Goal: Navigation & Orientation: Find specific page/section

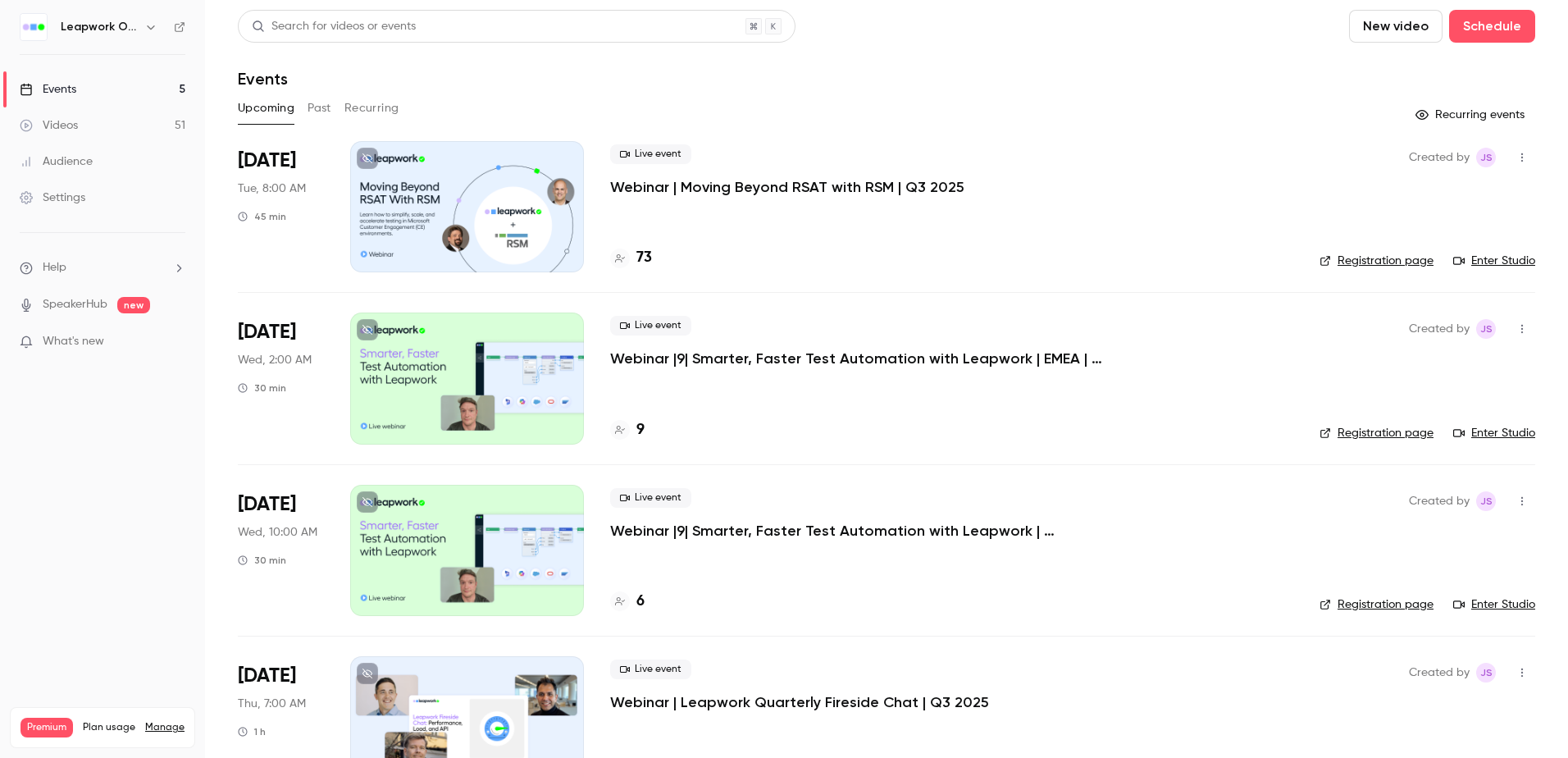
click at [321, 105] on button "Past" at bounding box center [320, 108] width 24 height 26
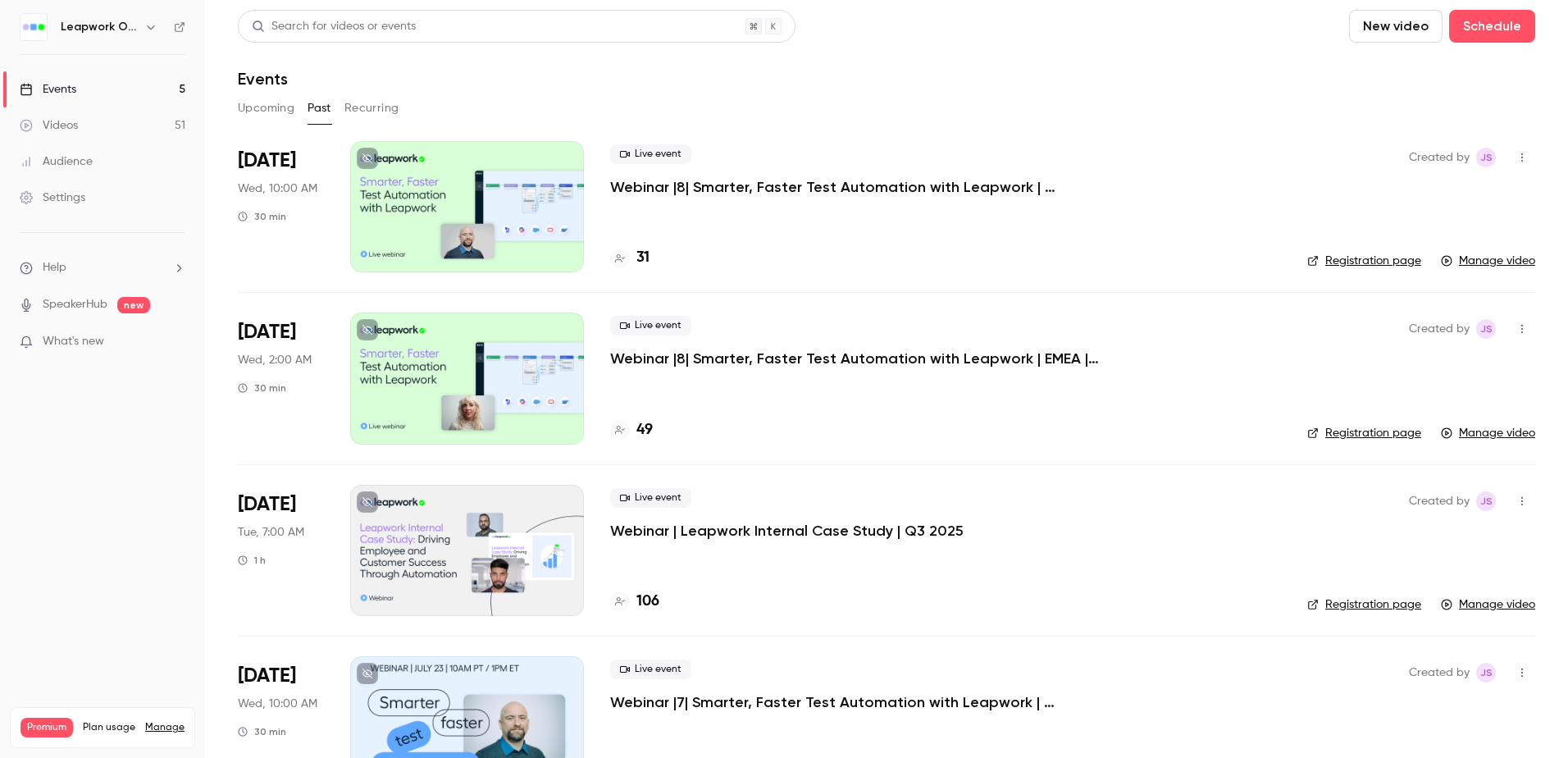
click at [117, 25] on h6 "Leapwork Online Event" at bounding box center [98, 27] width 77 height 16
click at [148, 28] on icon "button" at bounding box center [150, 27] width 13 height 13
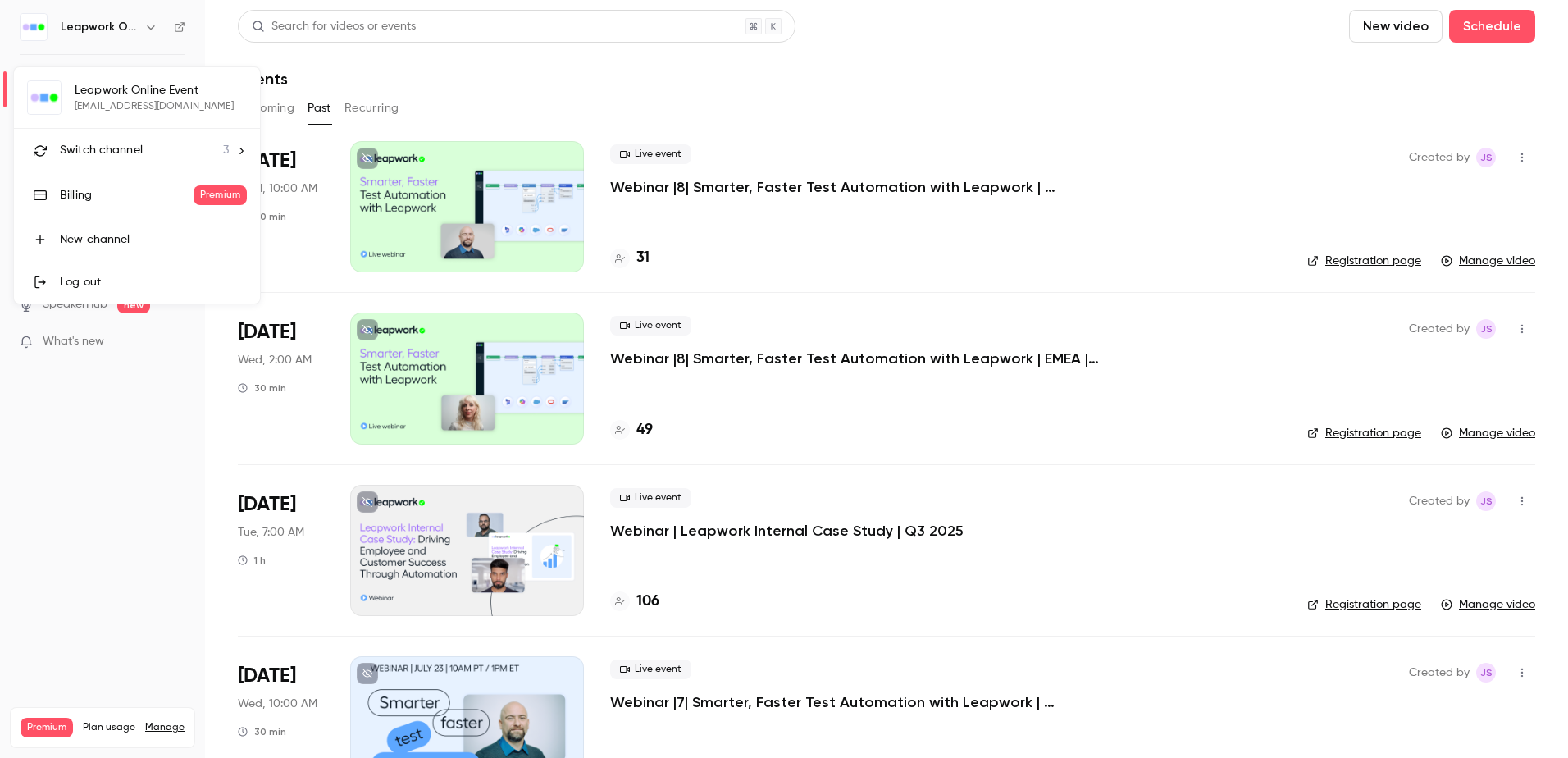
click at [126, 154] on span "Switch channel" at bounding box center [101, 150] width 83 height 17
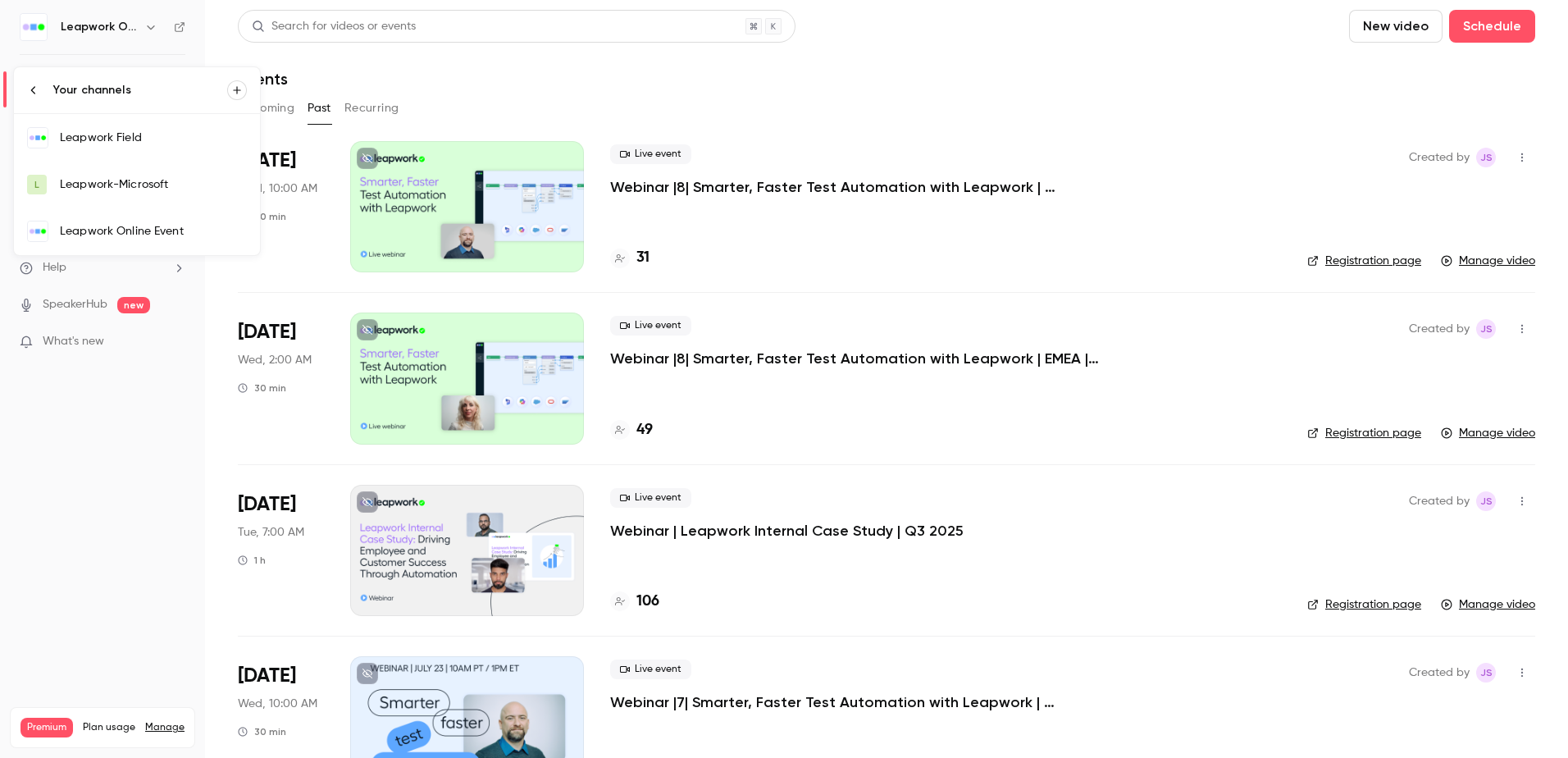
click at [112, 131] on div "Leapwork Field" at bounding box center [153, 137] width 187 height 16
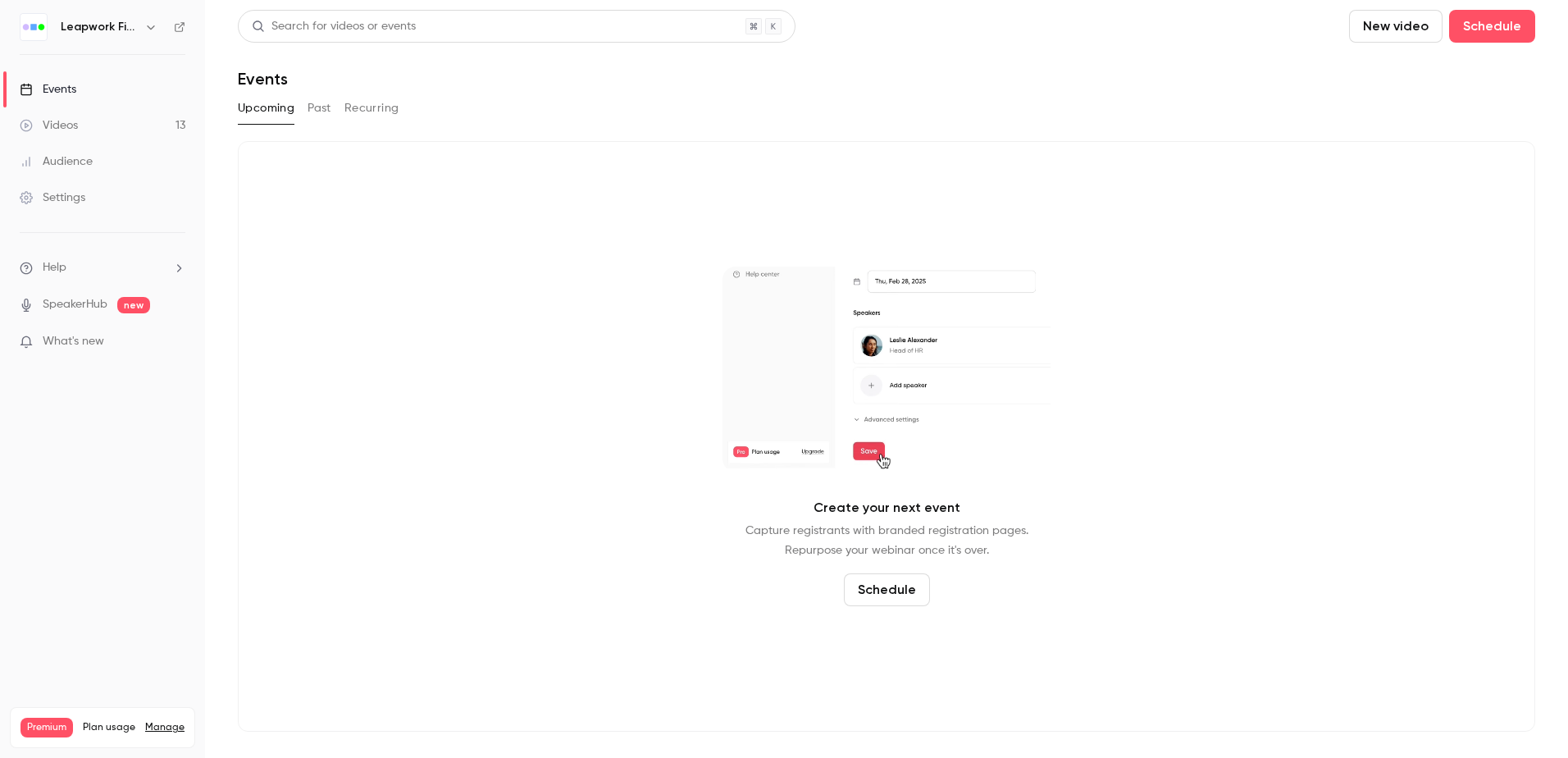
click at [314, 105] on button "Past" at bounding box center [320, 108] width 24 height 26
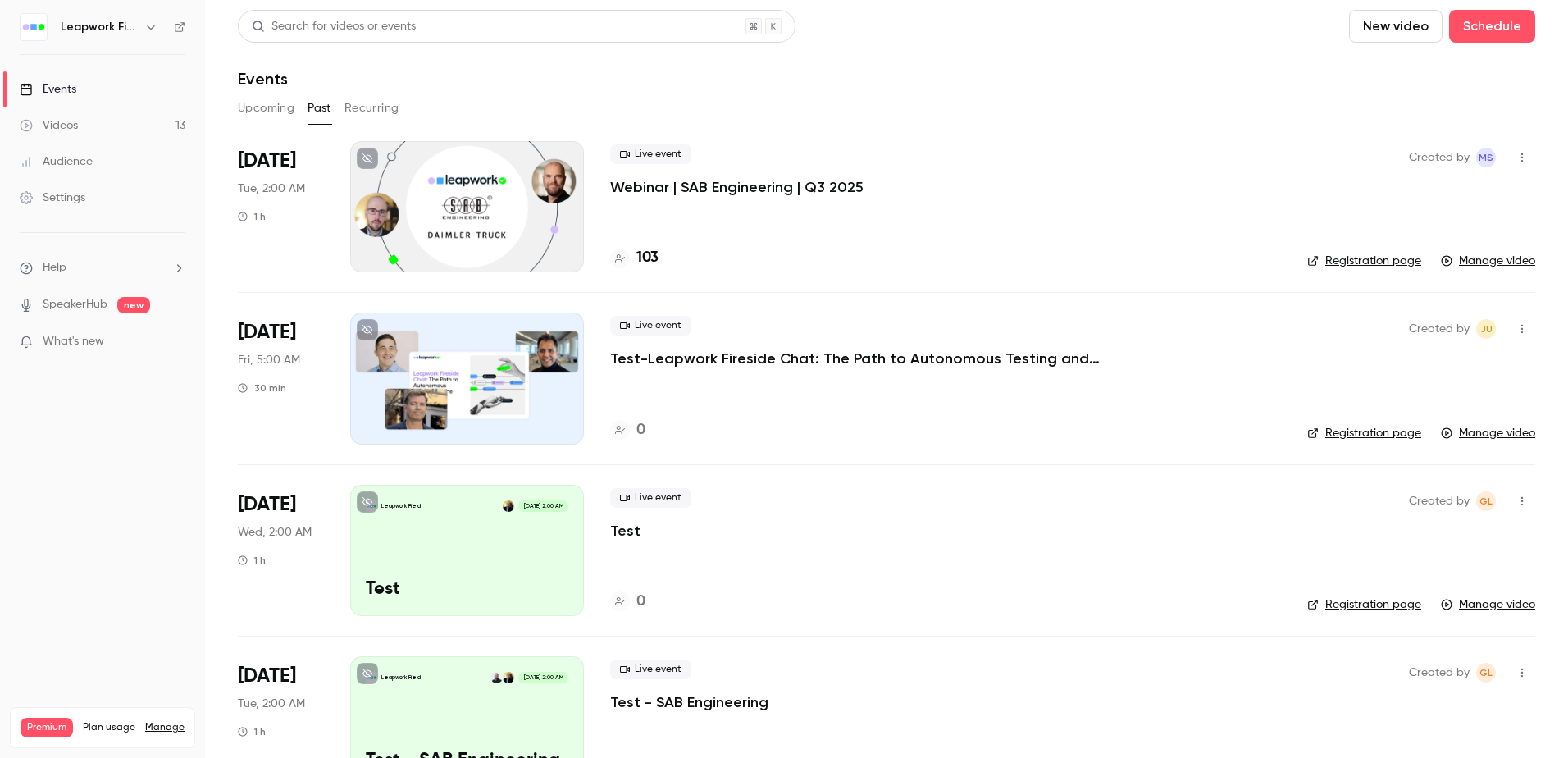
click at [478, 215] on div at bounding box center [467, 207] width 234 height 131
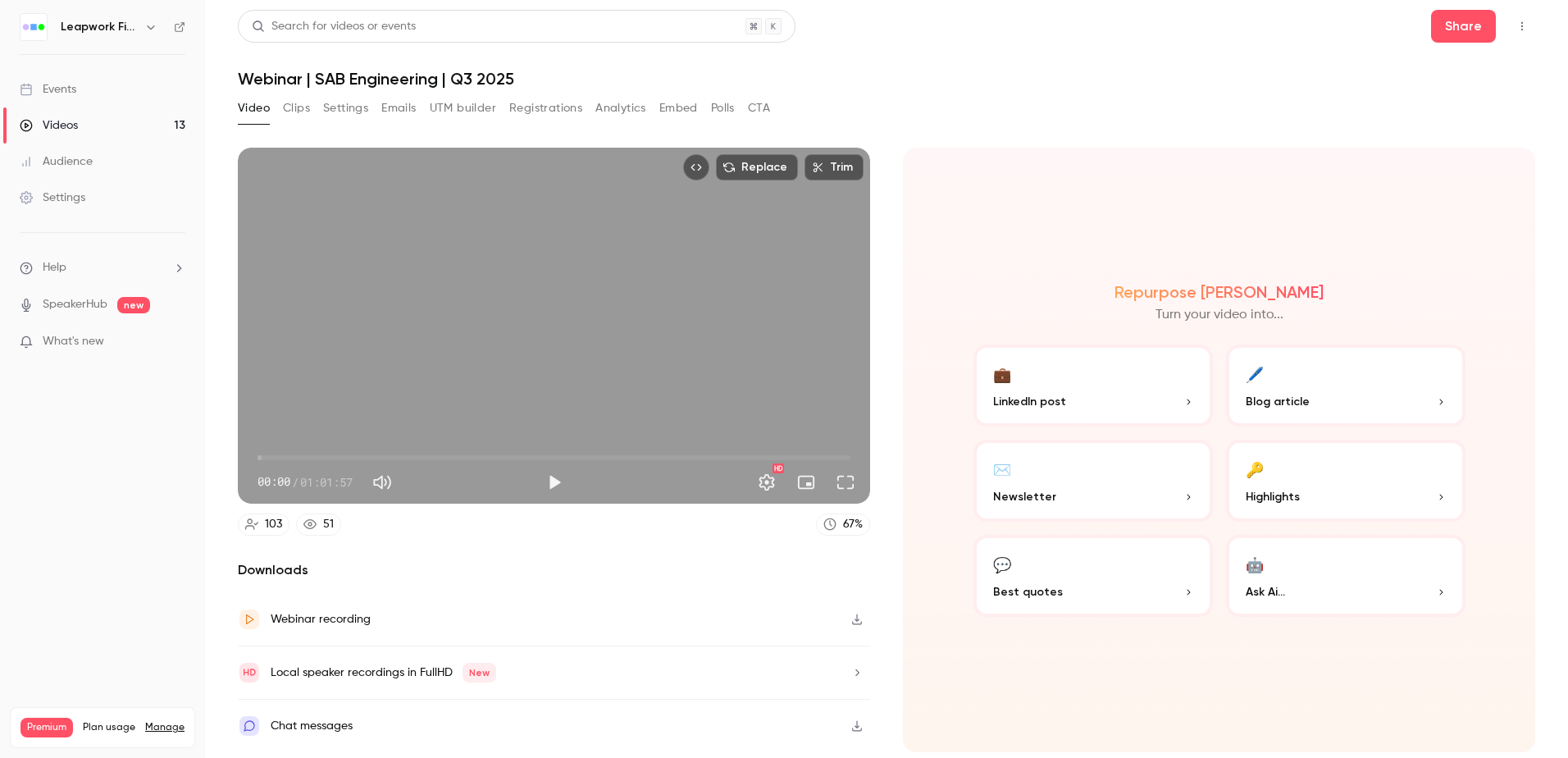
click at [337, 105] on button "Settings" at bounding box center [346, 108] width 45 height 26
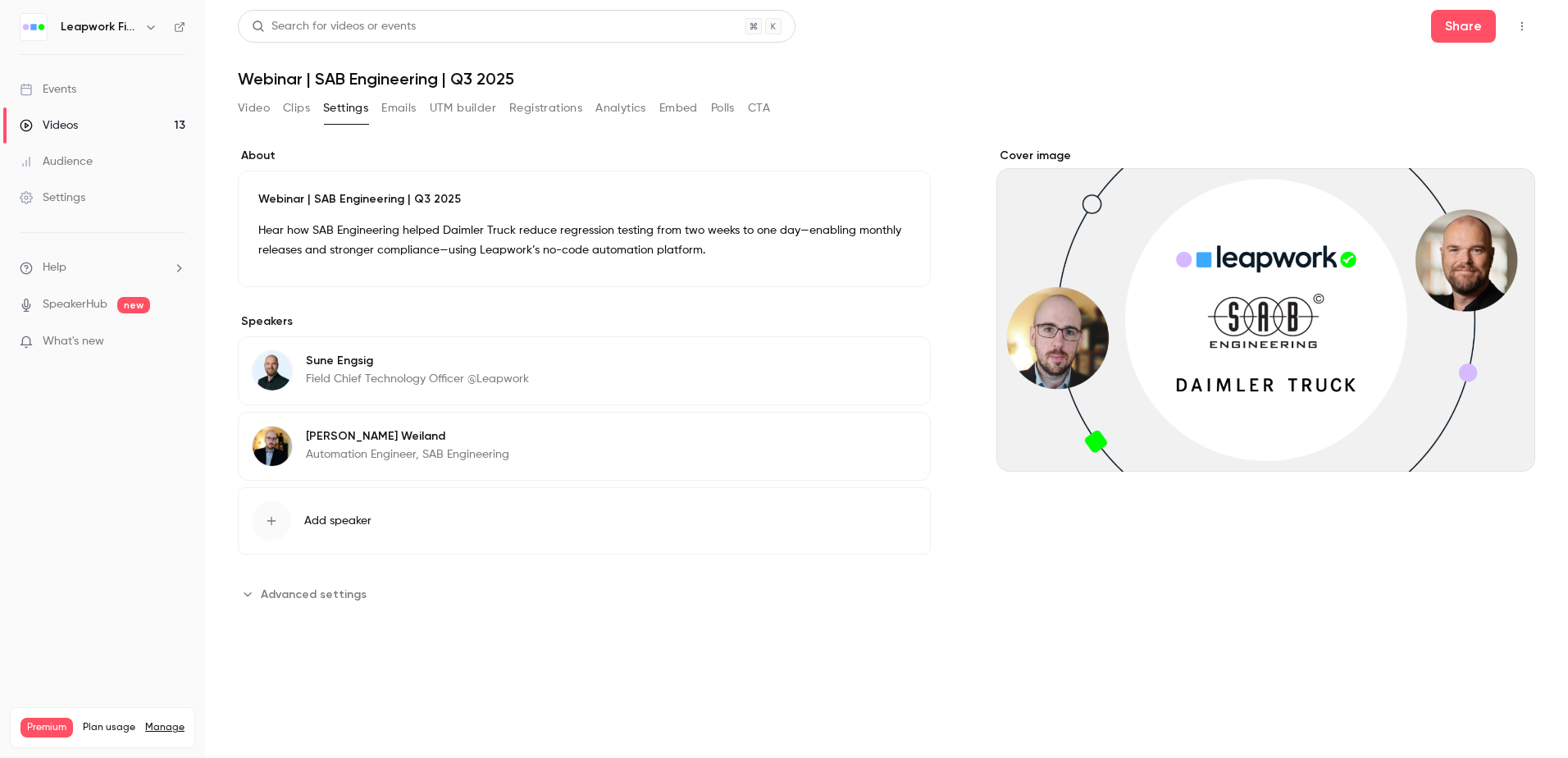
click at [334, 592] on span "Advanced settings" at bounding box center [314, 595] width 105 height 17
click at [459, 105] on button "UTM builder" at bounding box center [462, 108] width 67 height 26
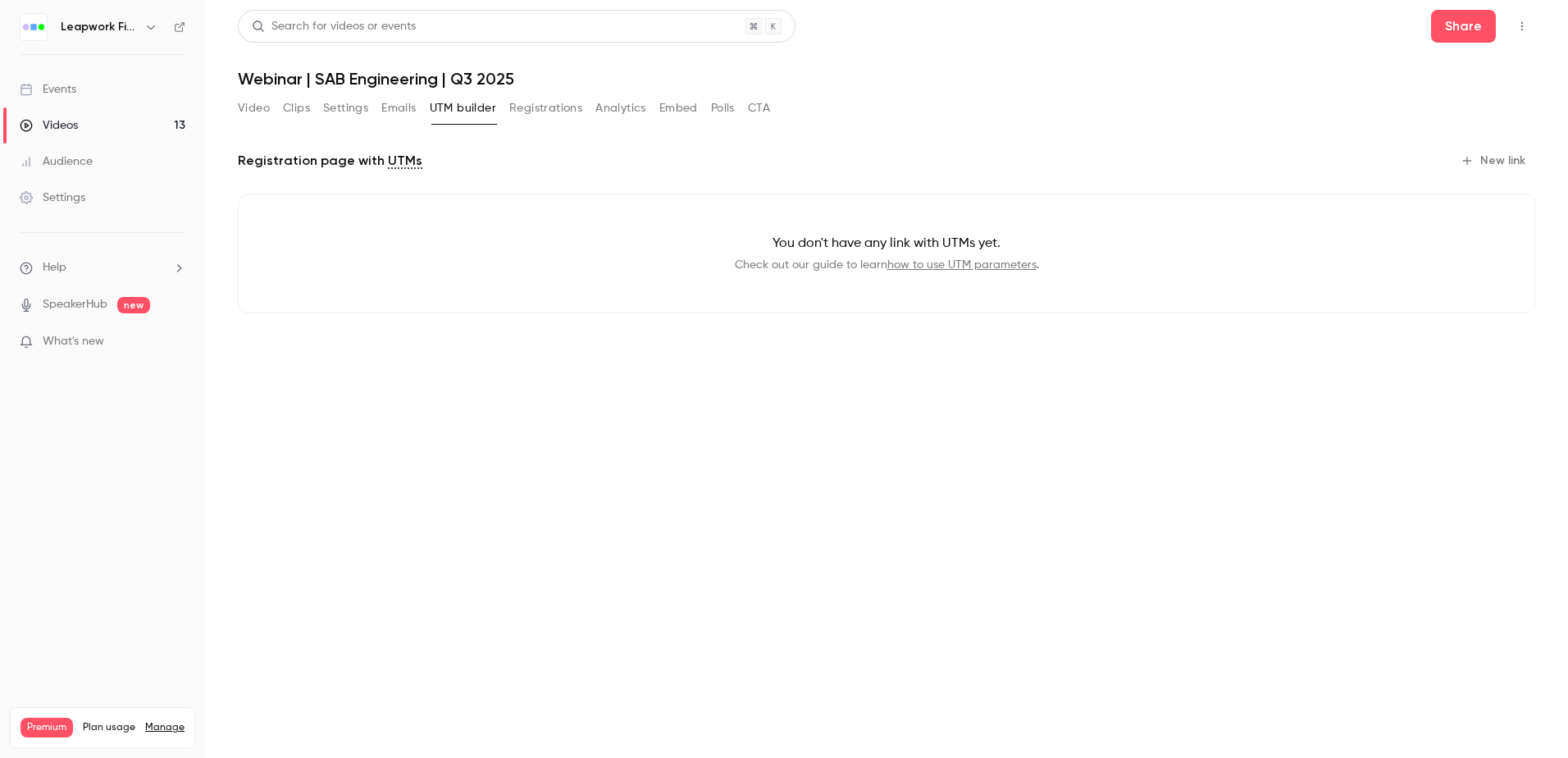
click at [674, 108] on button "Embed" at bounding box center [678, 108] width 39 height 26
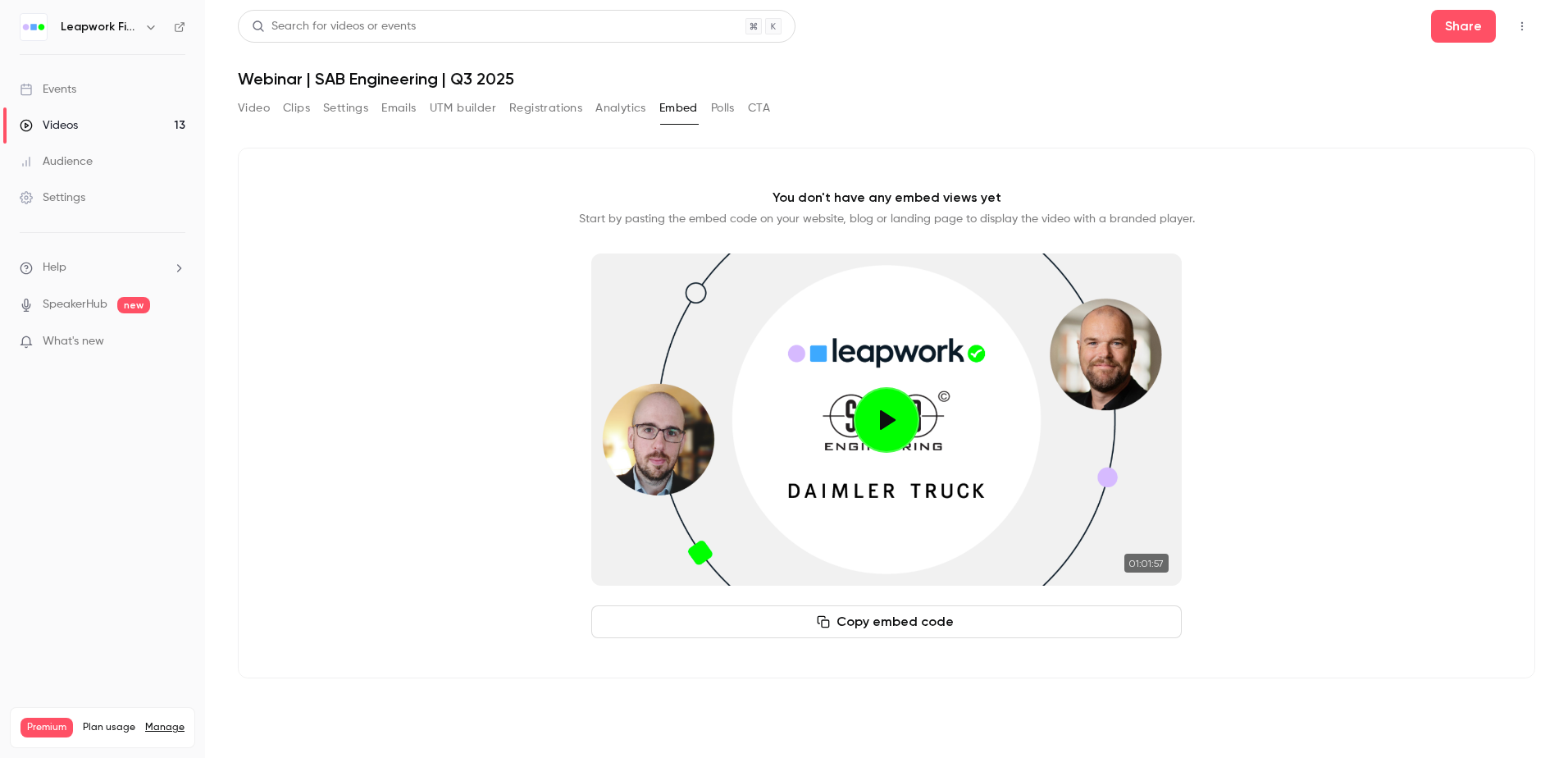
click at [622, 106] on button "Analytics" at bounding box center [620, 108] width 51 height 26
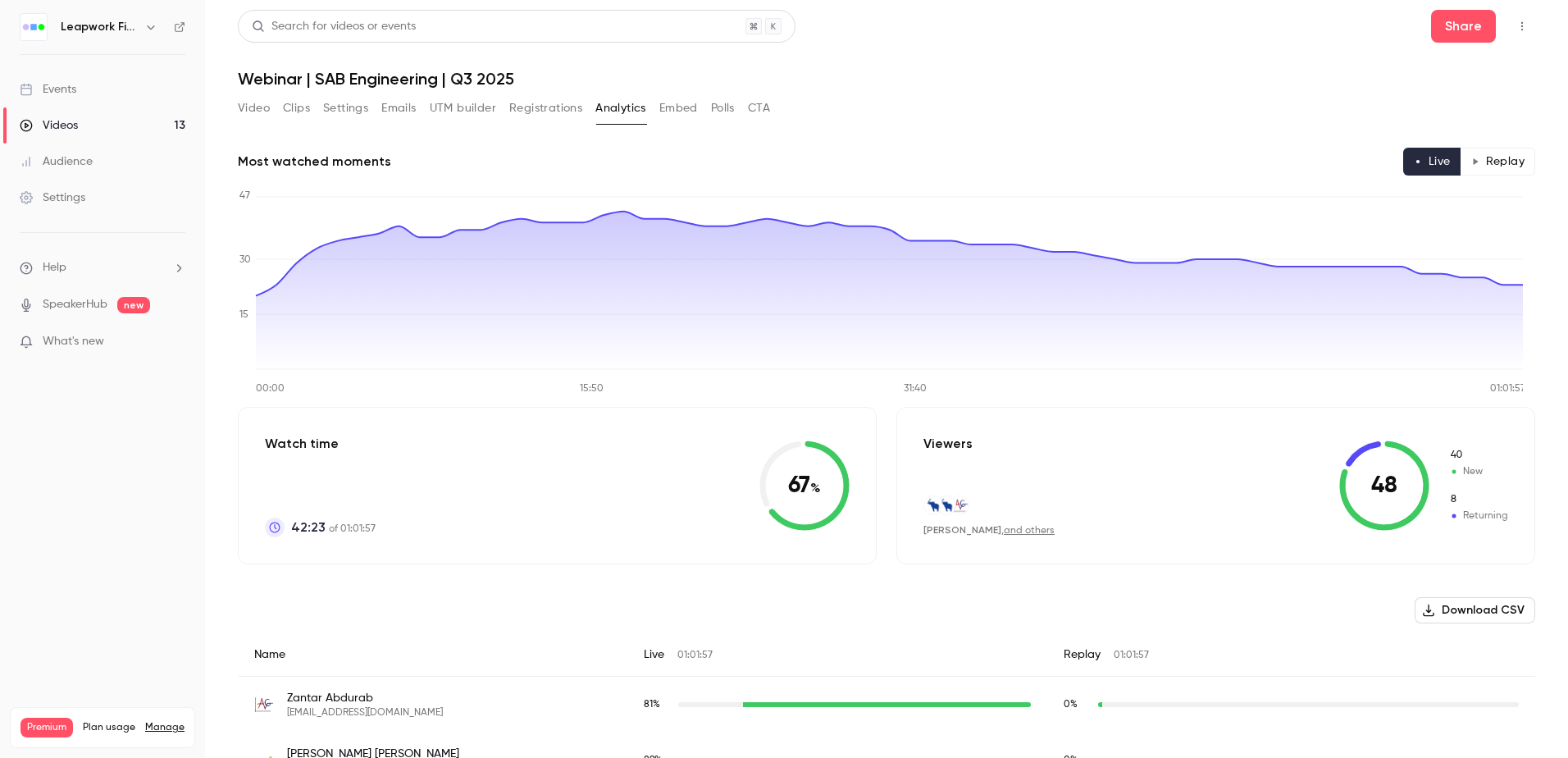
click at [571, 108] on button "Registrations" at bounding box center [545, 108] width 73 height 26
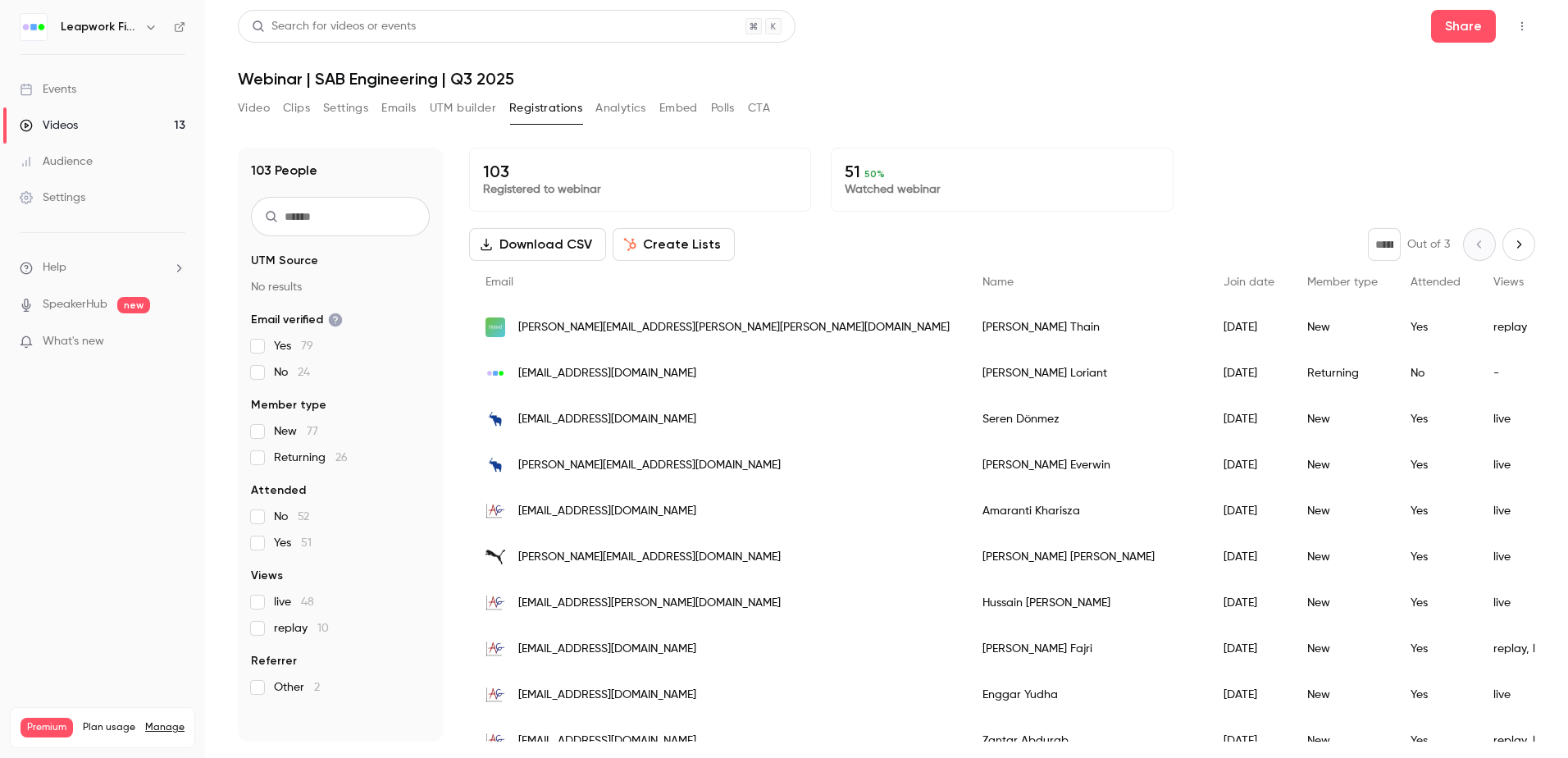
click at [340, 109] on button "Settings" at bounding box center [346, 108] width 45 height 26
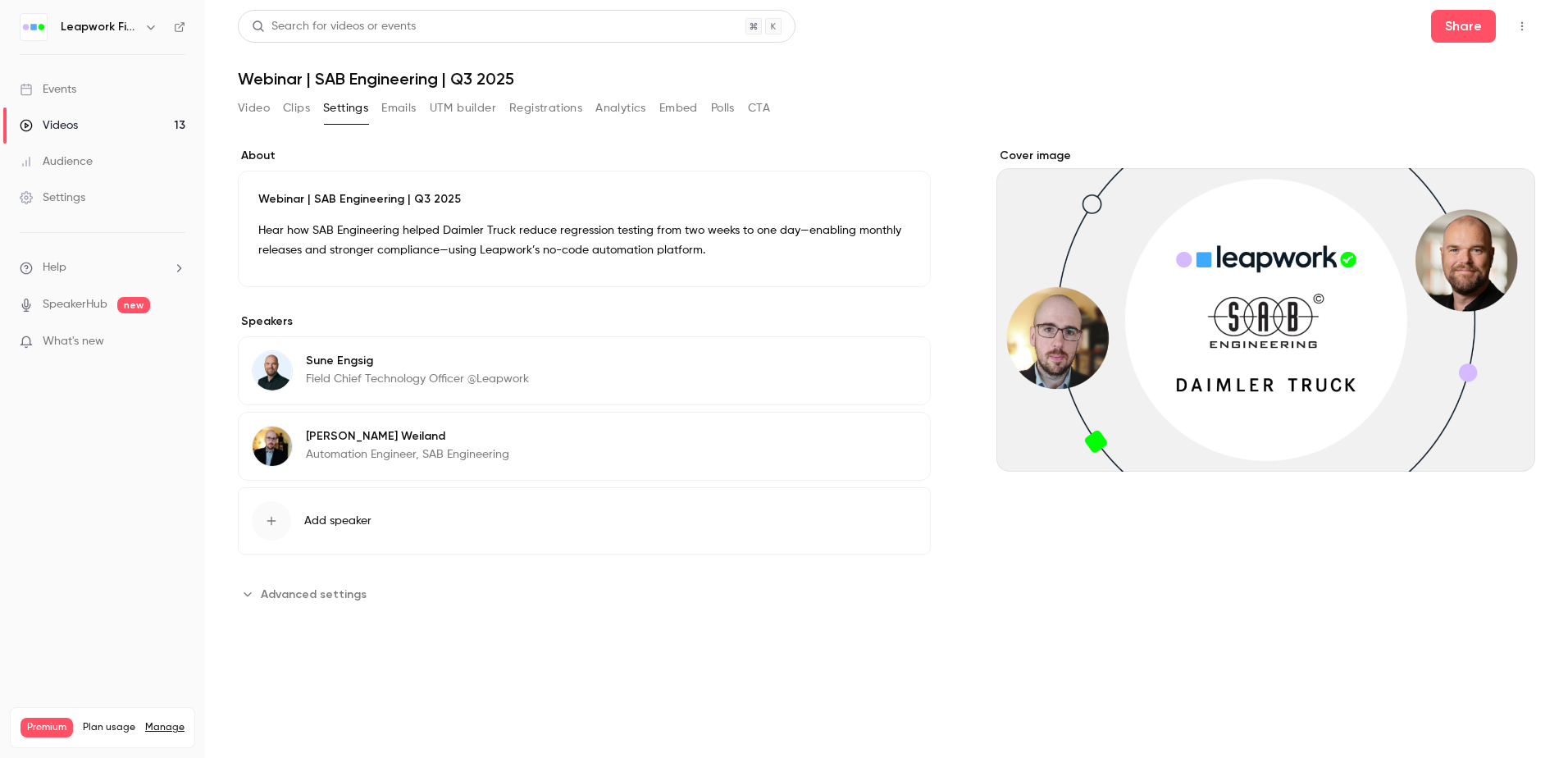
click at [394, 105] on button "Emails" at bounding box center [398, 108] width 35 height 26
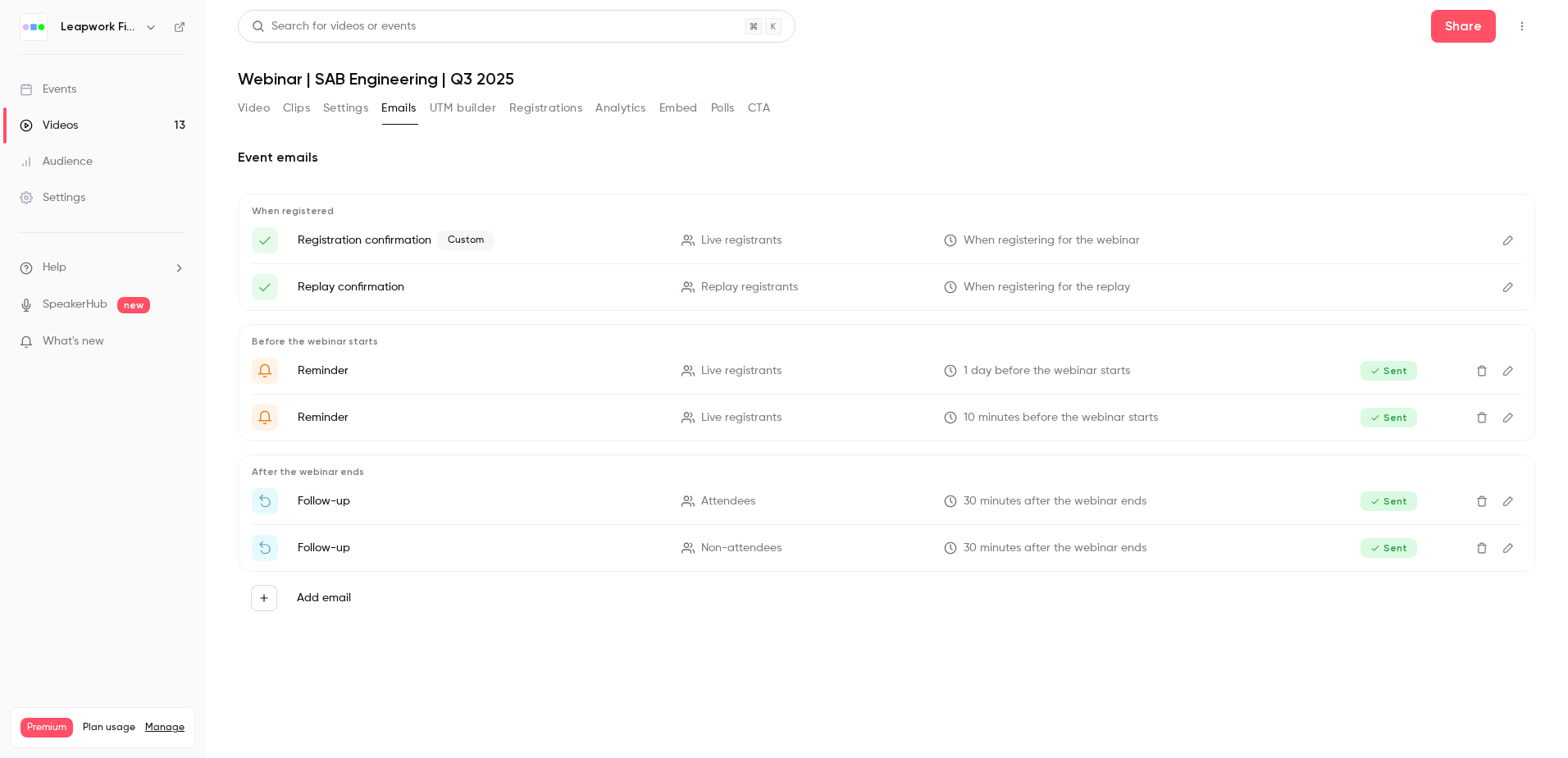
click at [257, 103] on button "Video" at bounding box center [253, 108] width 32 height 26
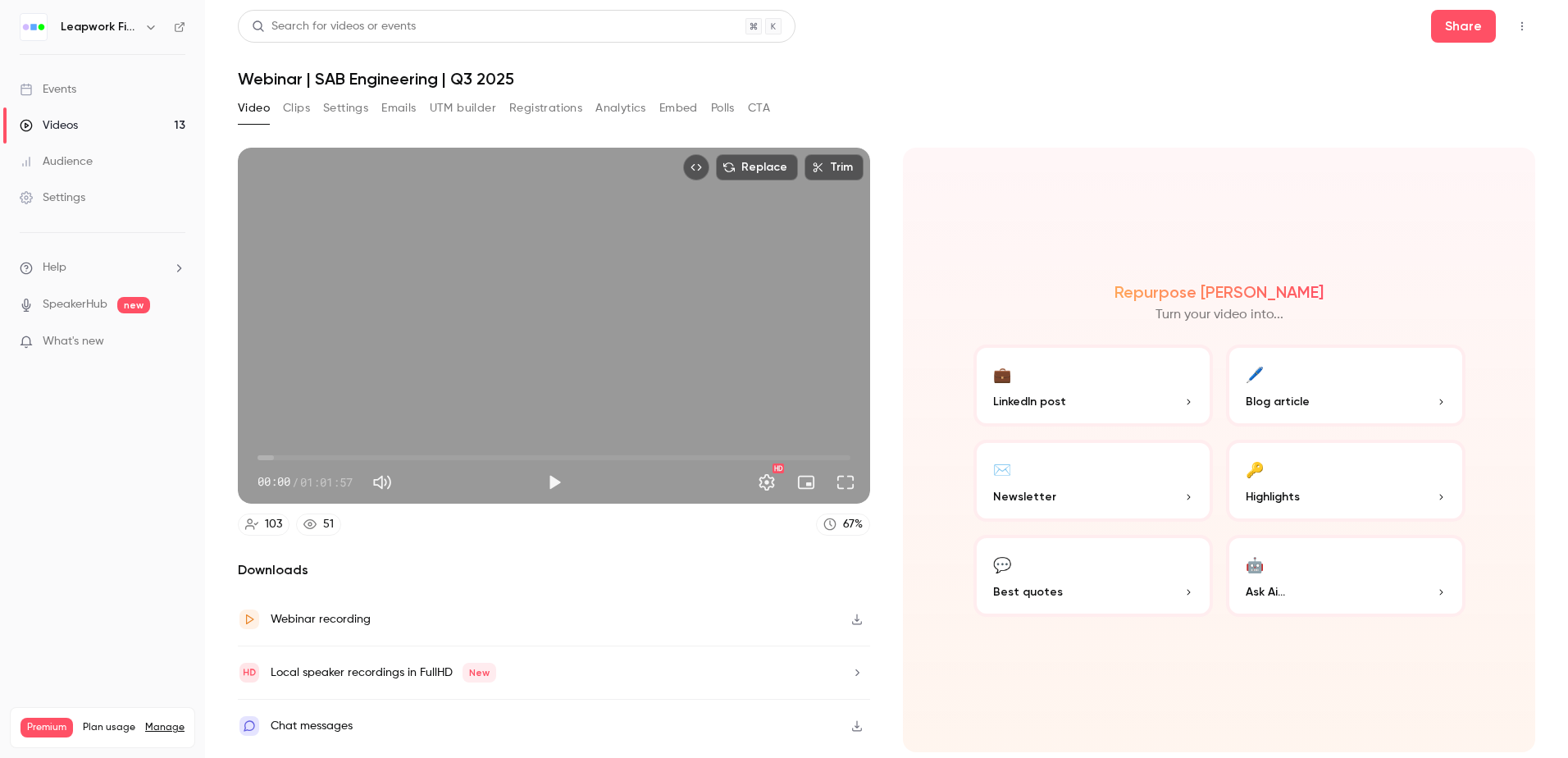
click at [1520, 17] on button "Top Bar Actions" at bounding box center [1522, 26] width 26 height 26
click at [66, 81] on div at bounding box center [784, 379] width 1568 height 758
click at [55, 87] on div "Events" at bounding box center [48, 89] width 56 height 16
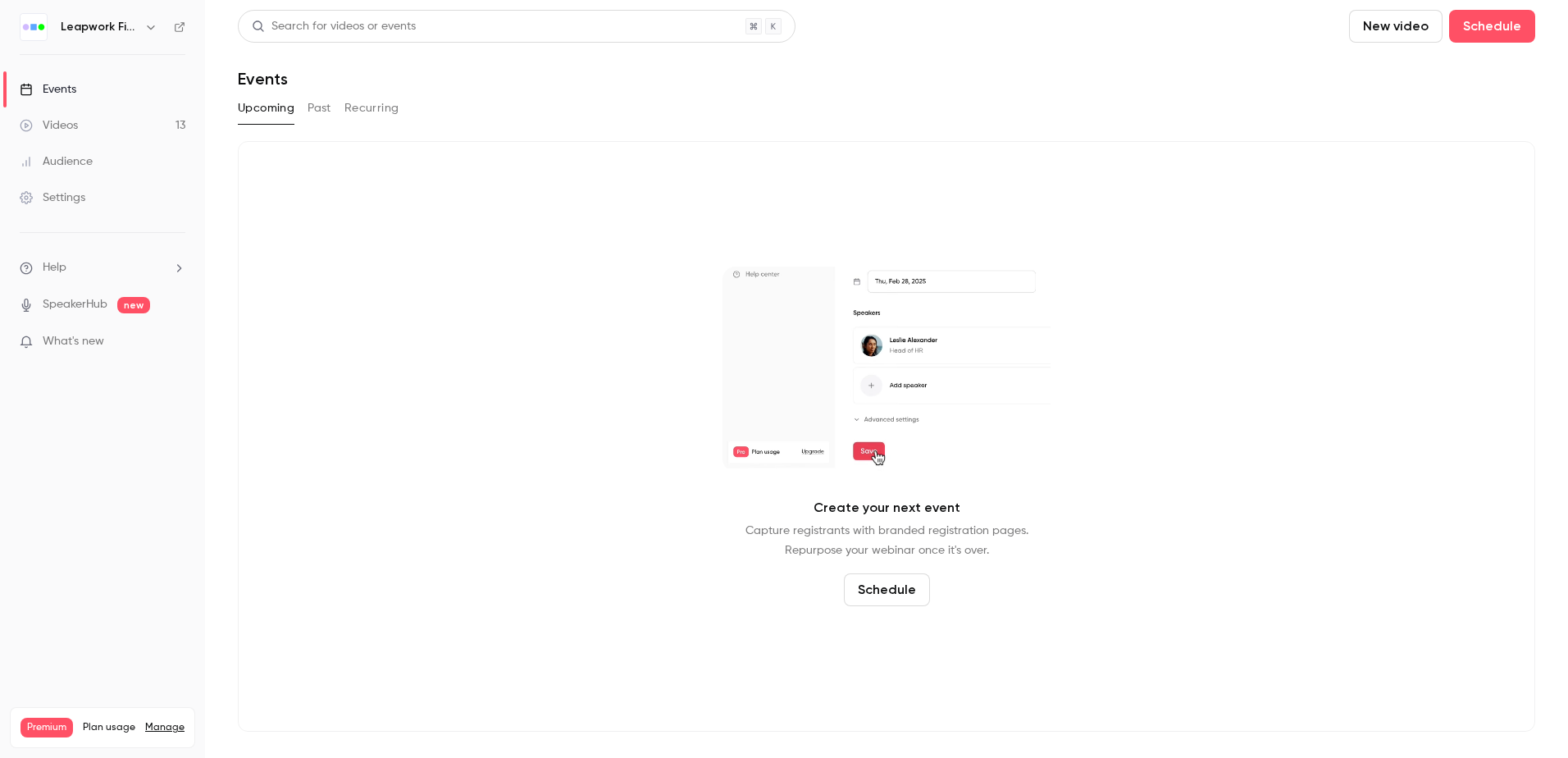
click at [67, 196] on div "Settings" at bounding box center [53, 197] width 66 height 16
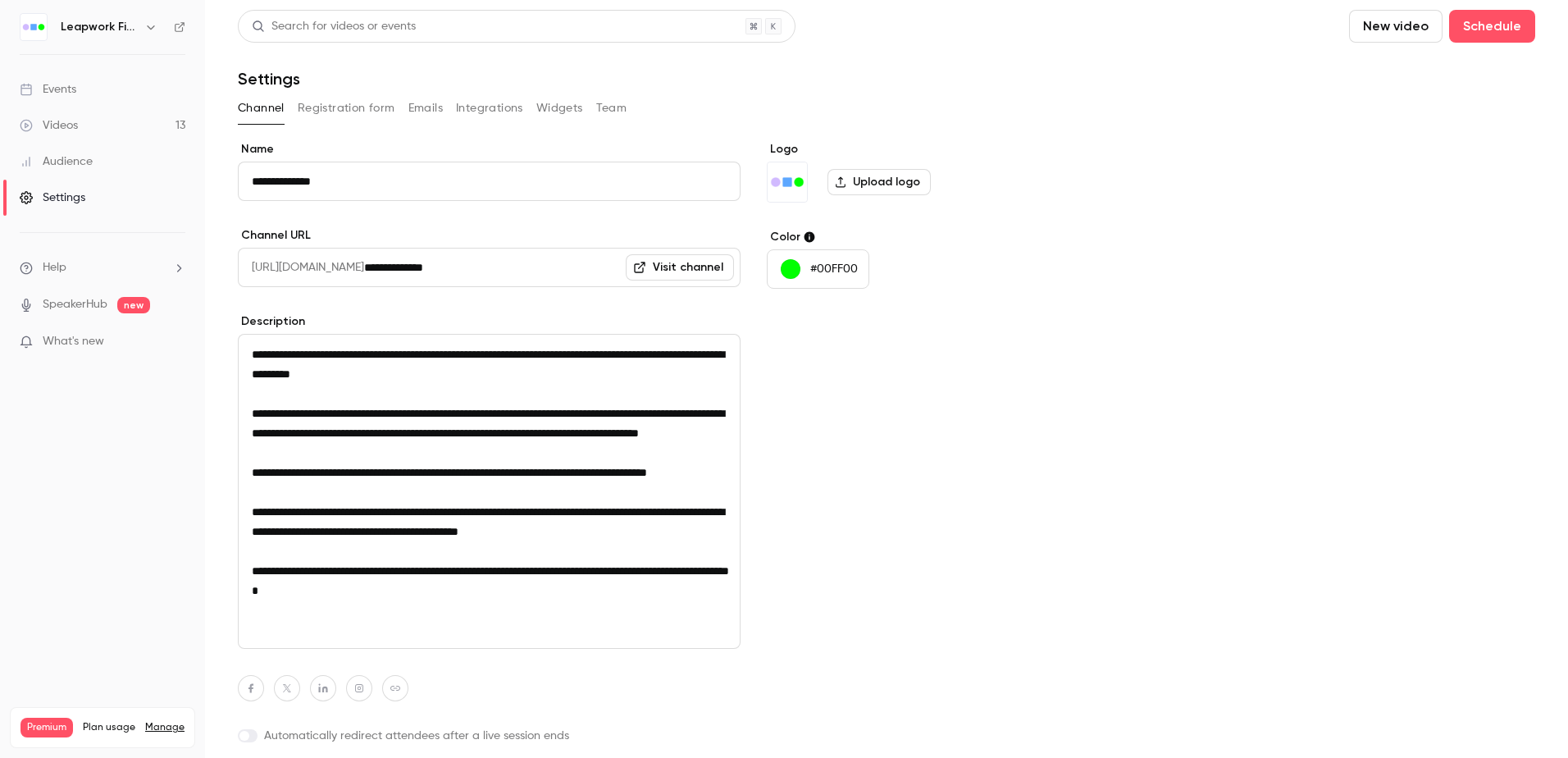
click at [375, 105] on button "Registration form" at bounding box center [346, 108] width 98 height 26
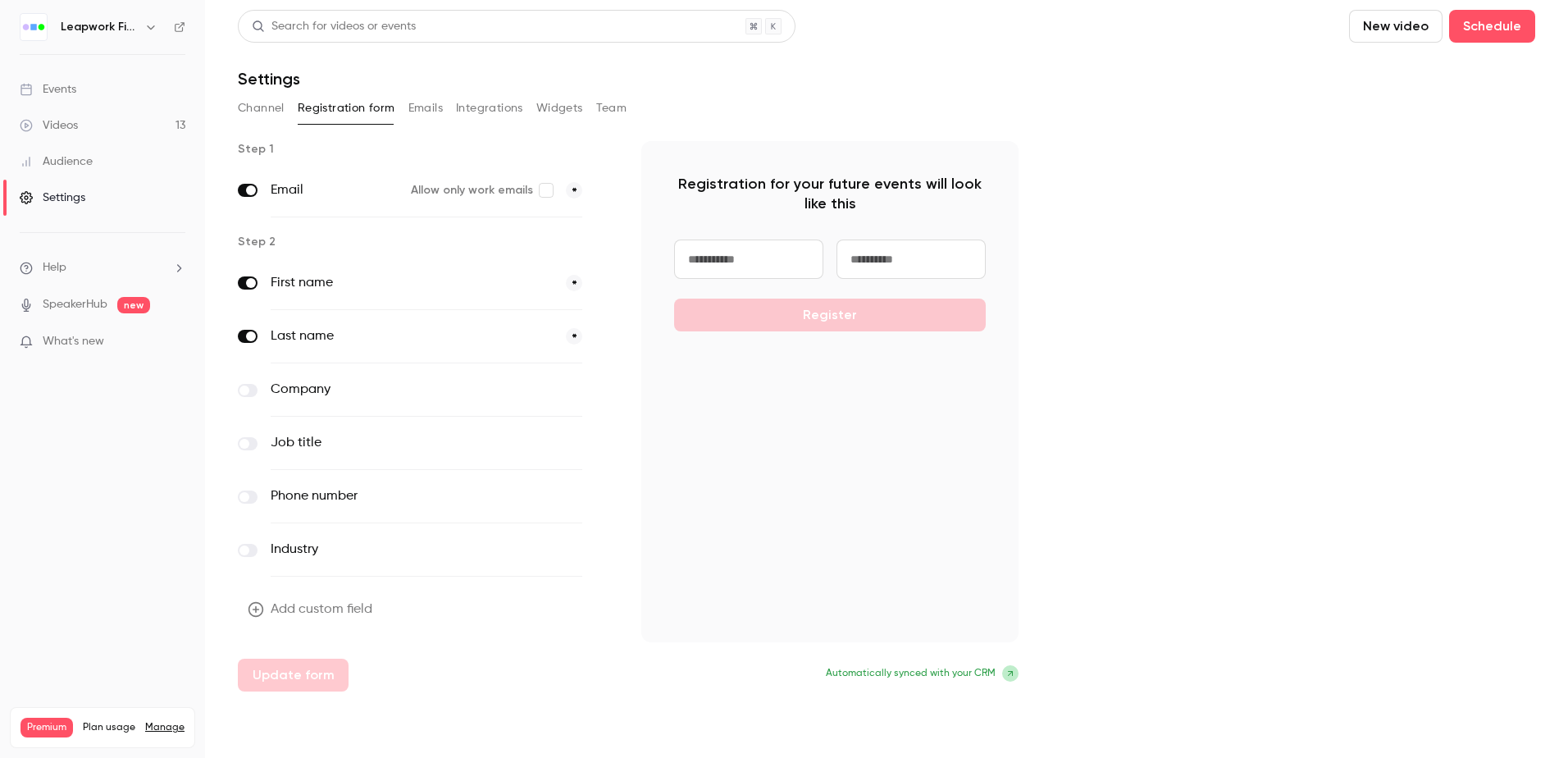
click at [432, 108] on button "Emails" at bounding box center [426, 108] width 35 height 26
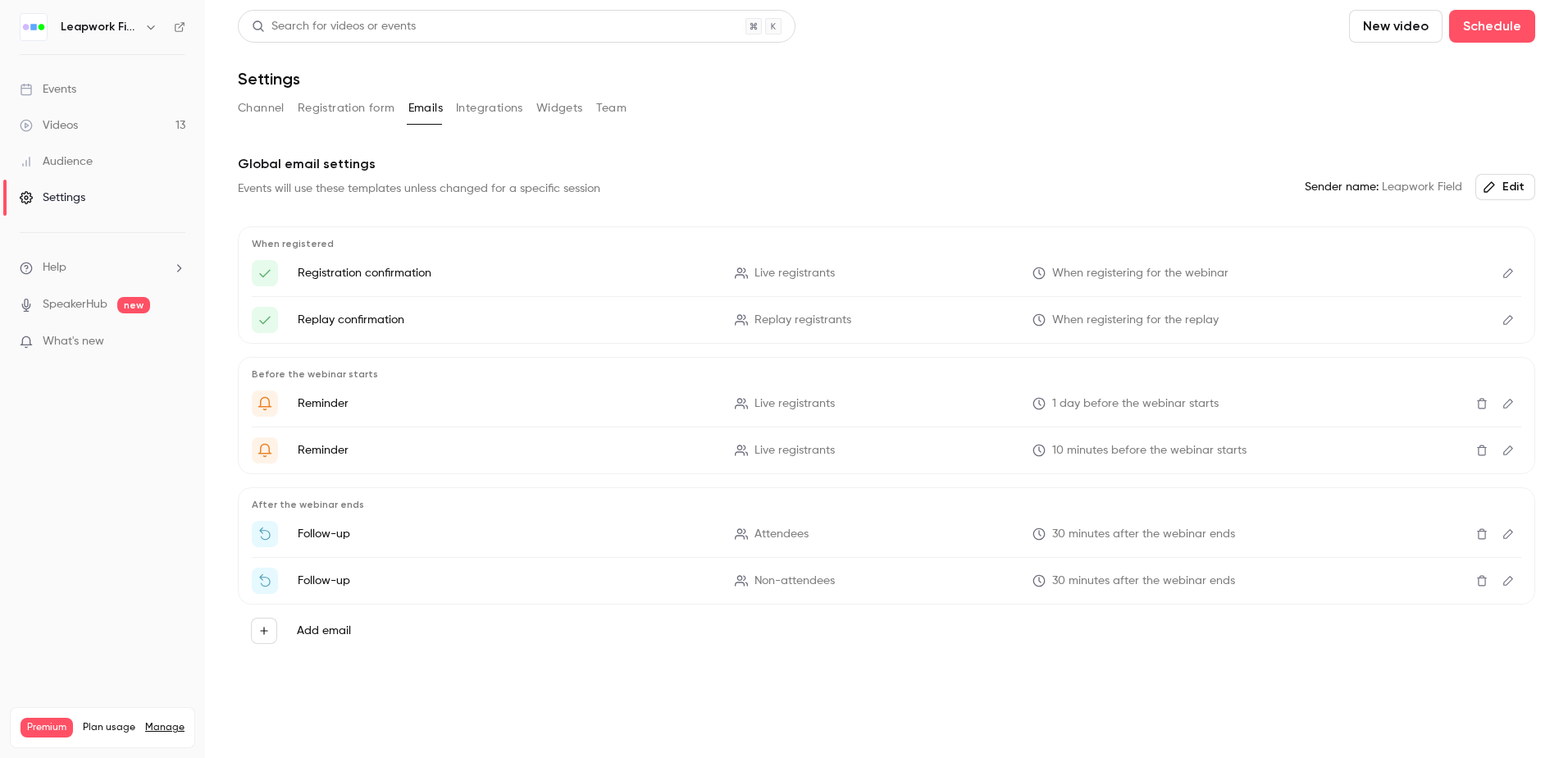
click at [493, 105] on button "Integrations" at bounding box center [490, 108] width 67 height 26
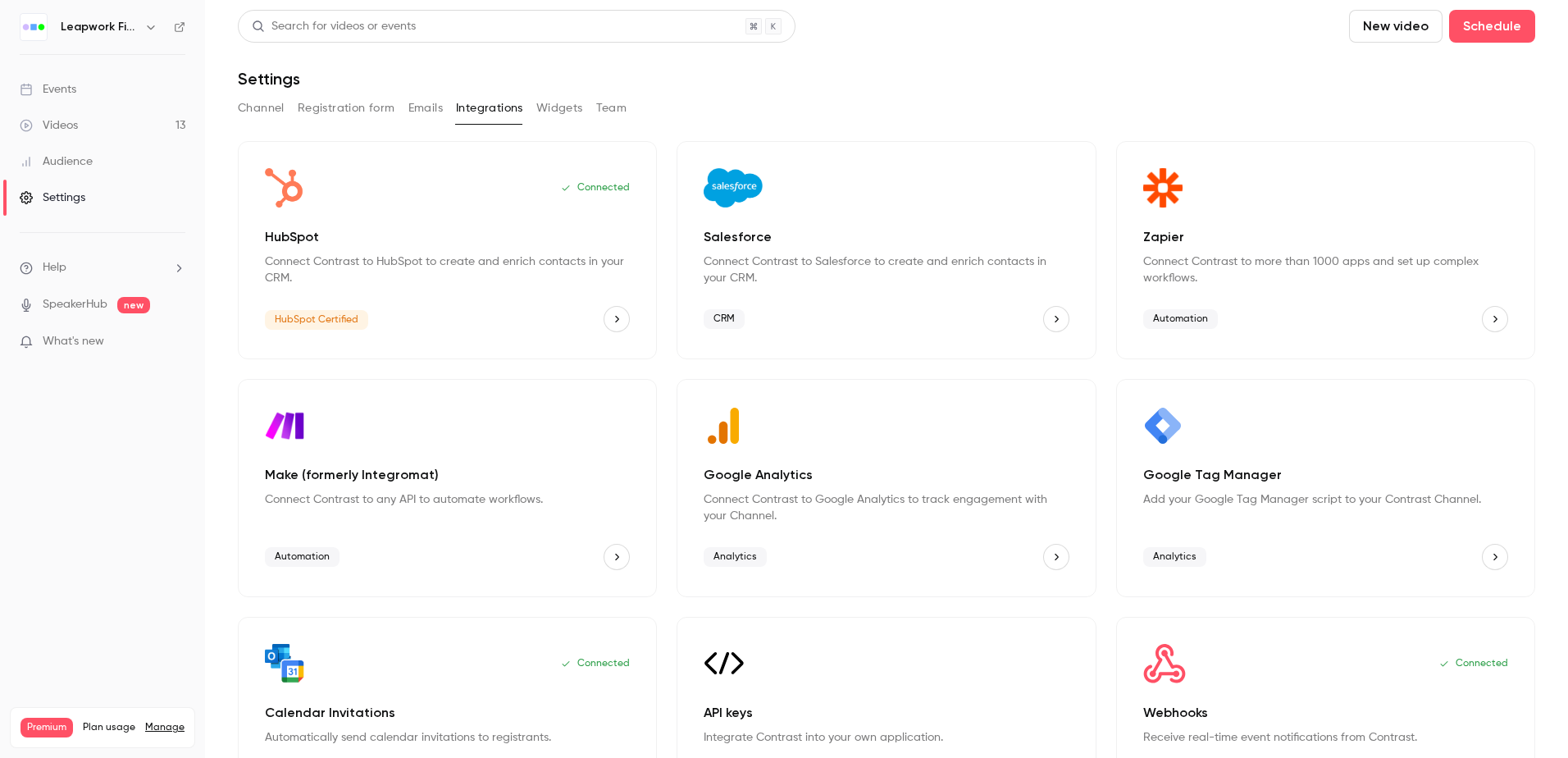
click at [619, 105] on button "Team" at bounding box center [612, 108] width 31 height 26
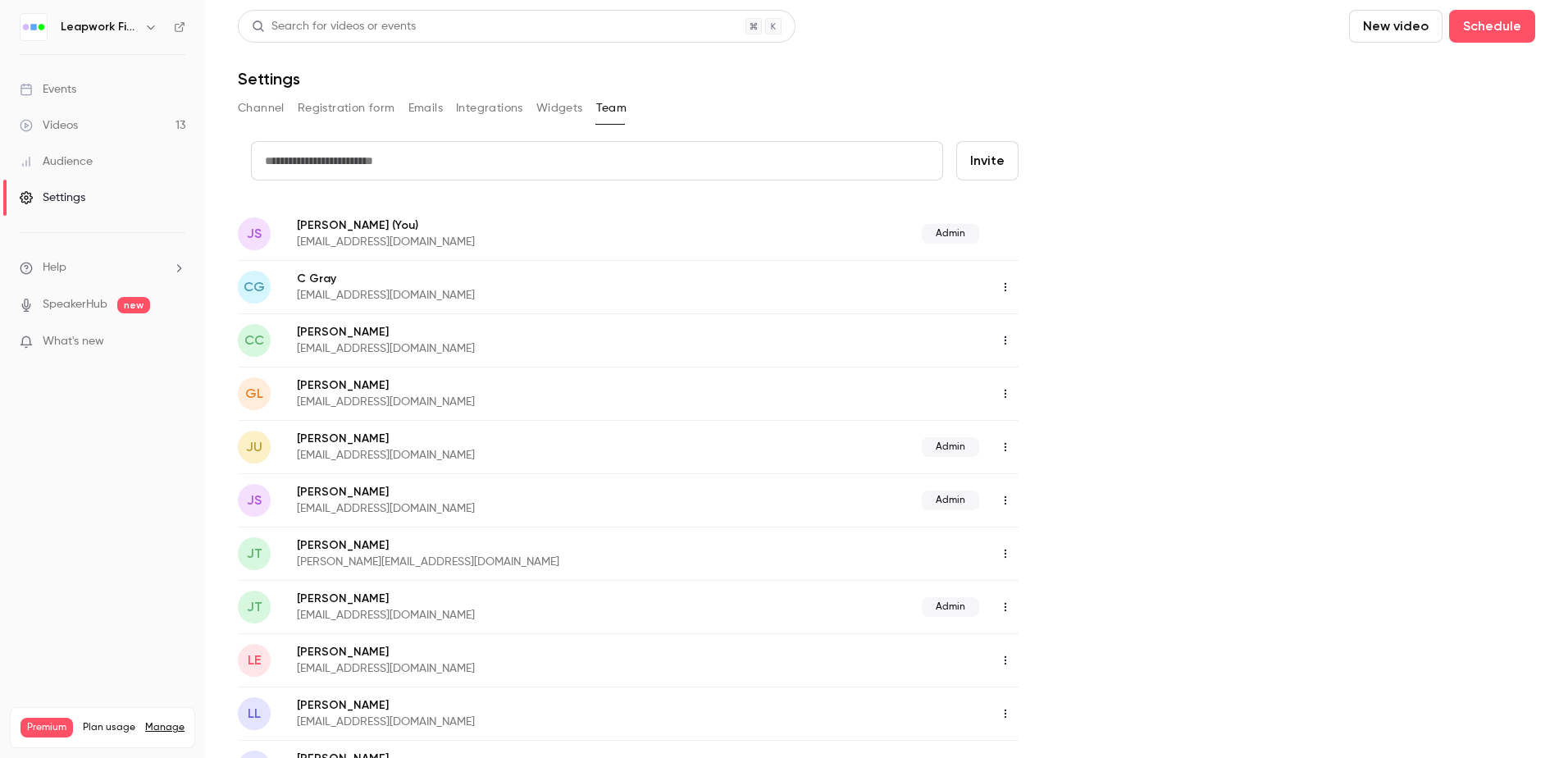
click at [564, 108] on button "Widgets" at bounding box center [560, 108] width 47 height 26
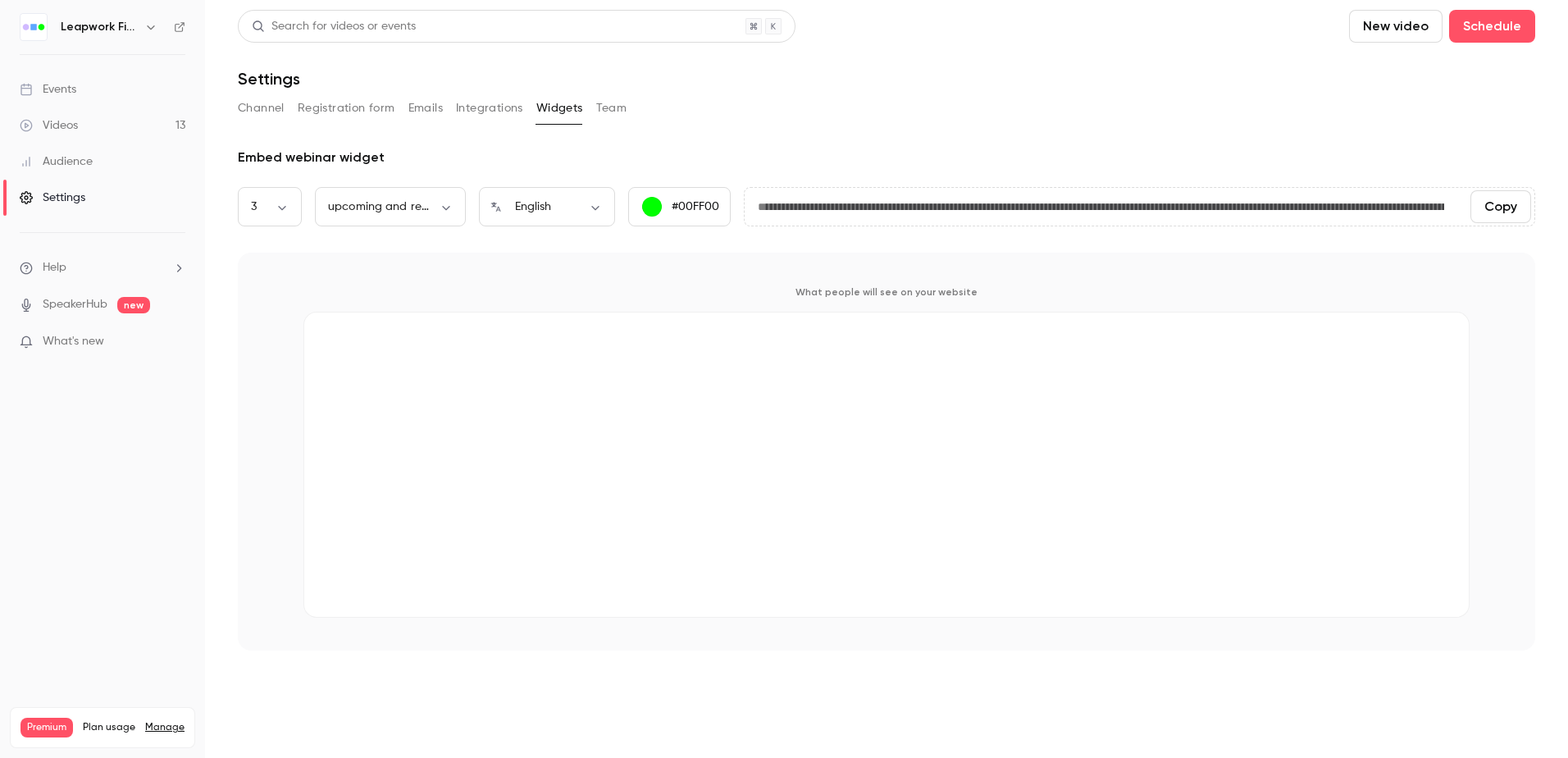
click at [70, 84] on div "Events" at bounding box center [48, 89] width 56 height 16
click at [56, 82] on div "Events" at bounding box center [48, 89] width 56 height 16
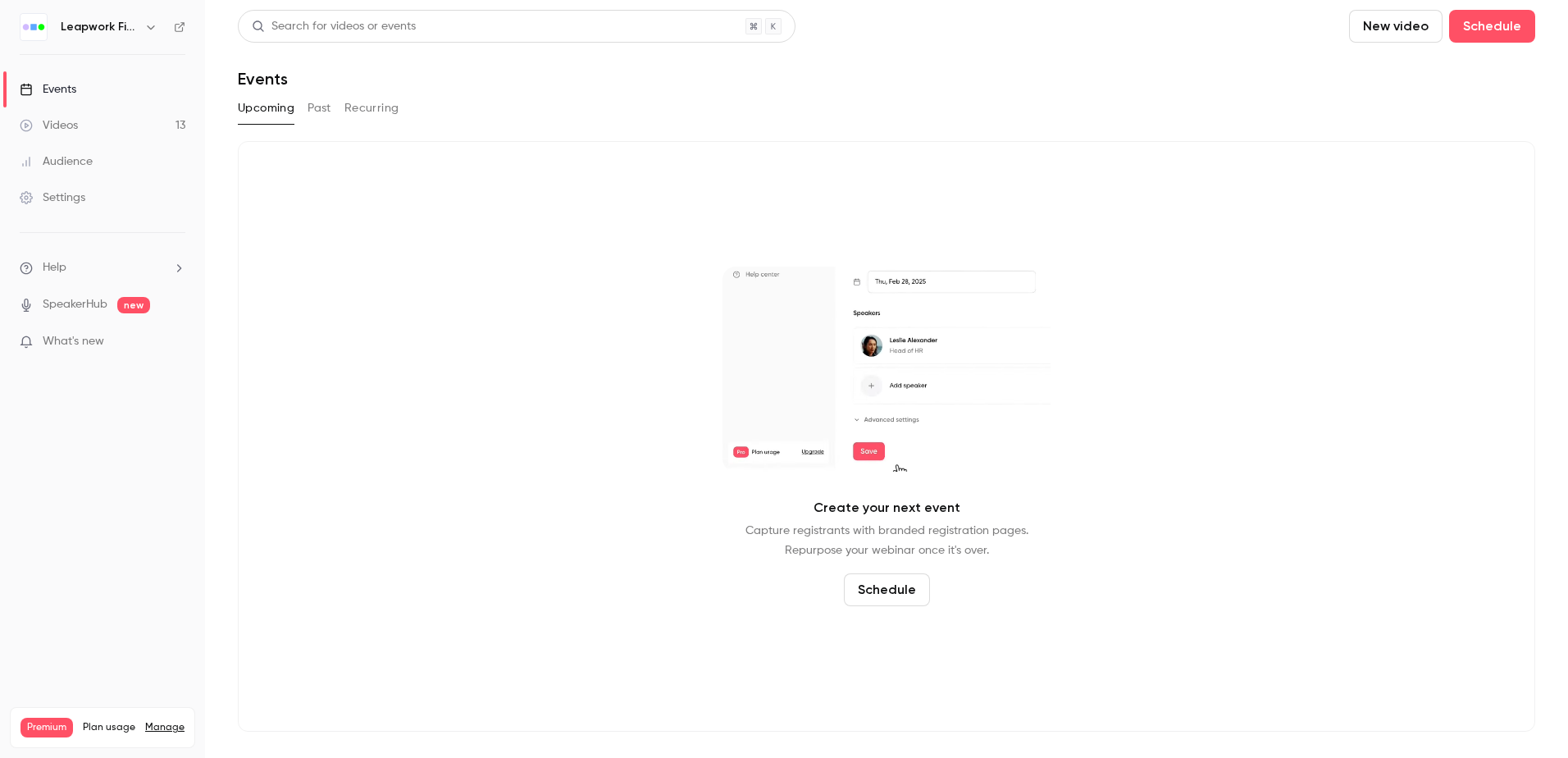
click at [87, 24] on h6 "Leapwork Field" at bounding box center [98, 27] width 77 height 16
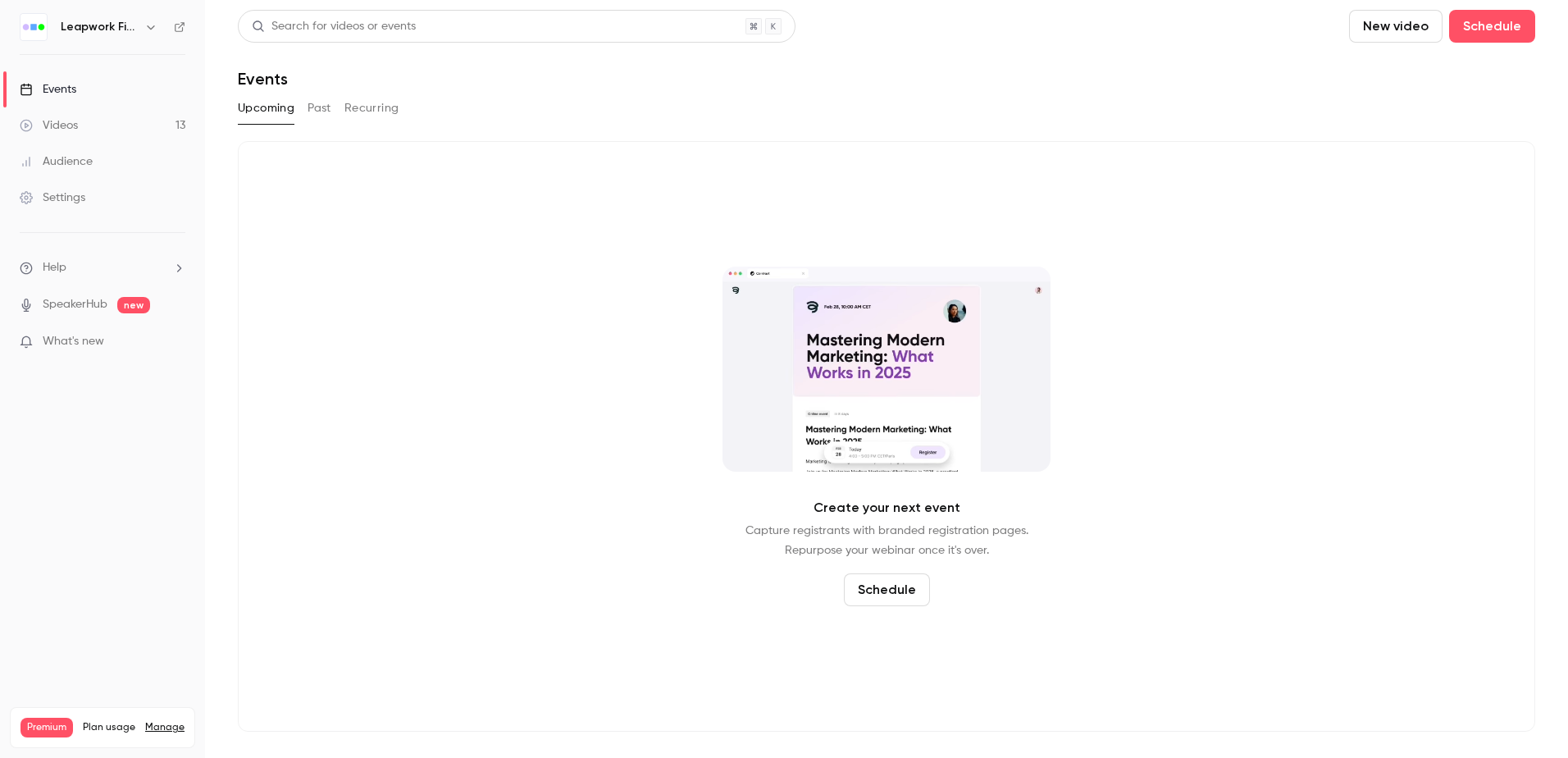
click at [151, 25] on icon "button" at bounding box center [150, 27] width 13 height 13
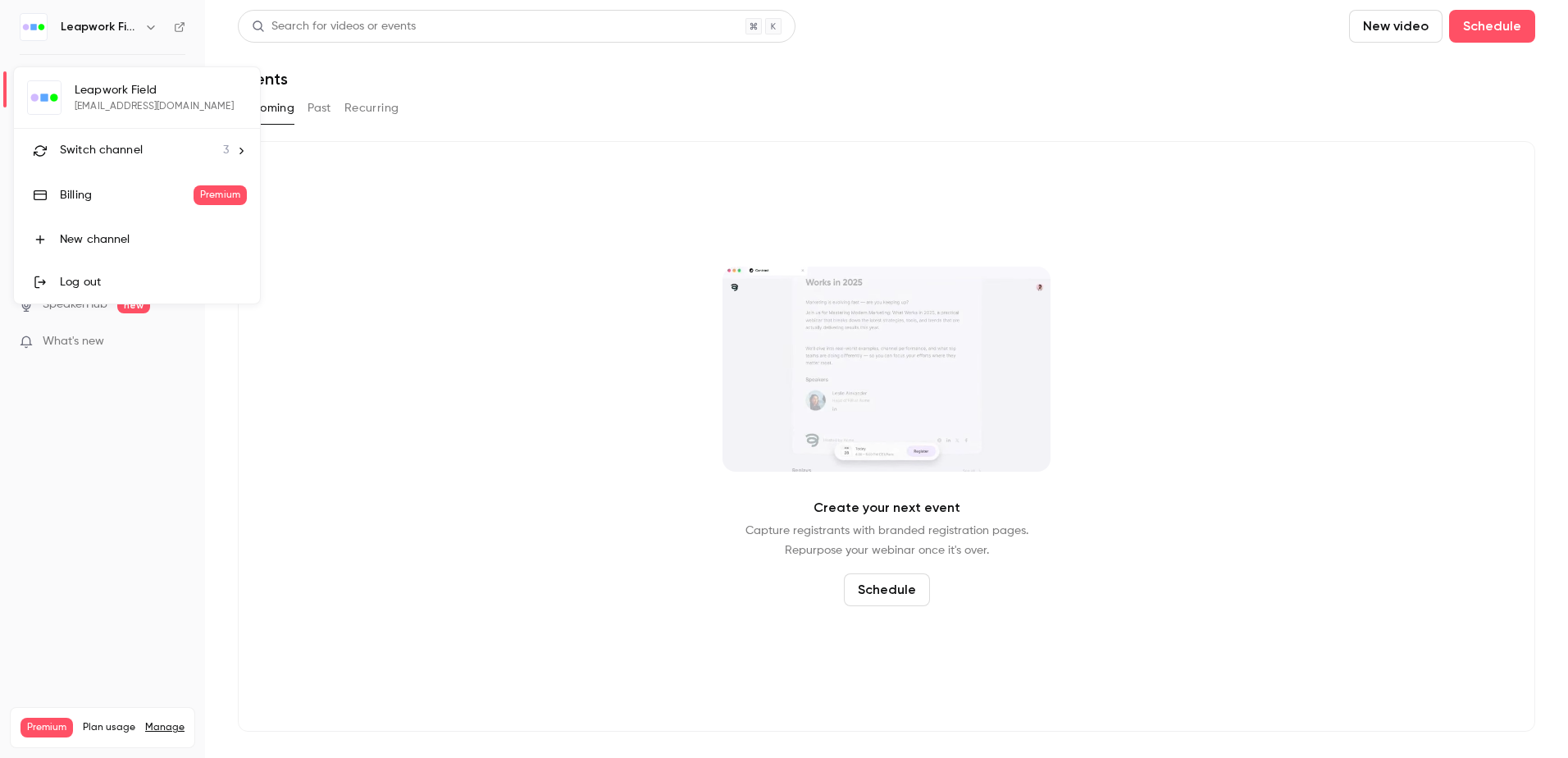
click at [98, 144] on span "Switch channel" at bounding box center [101, 150] width 83 height 17
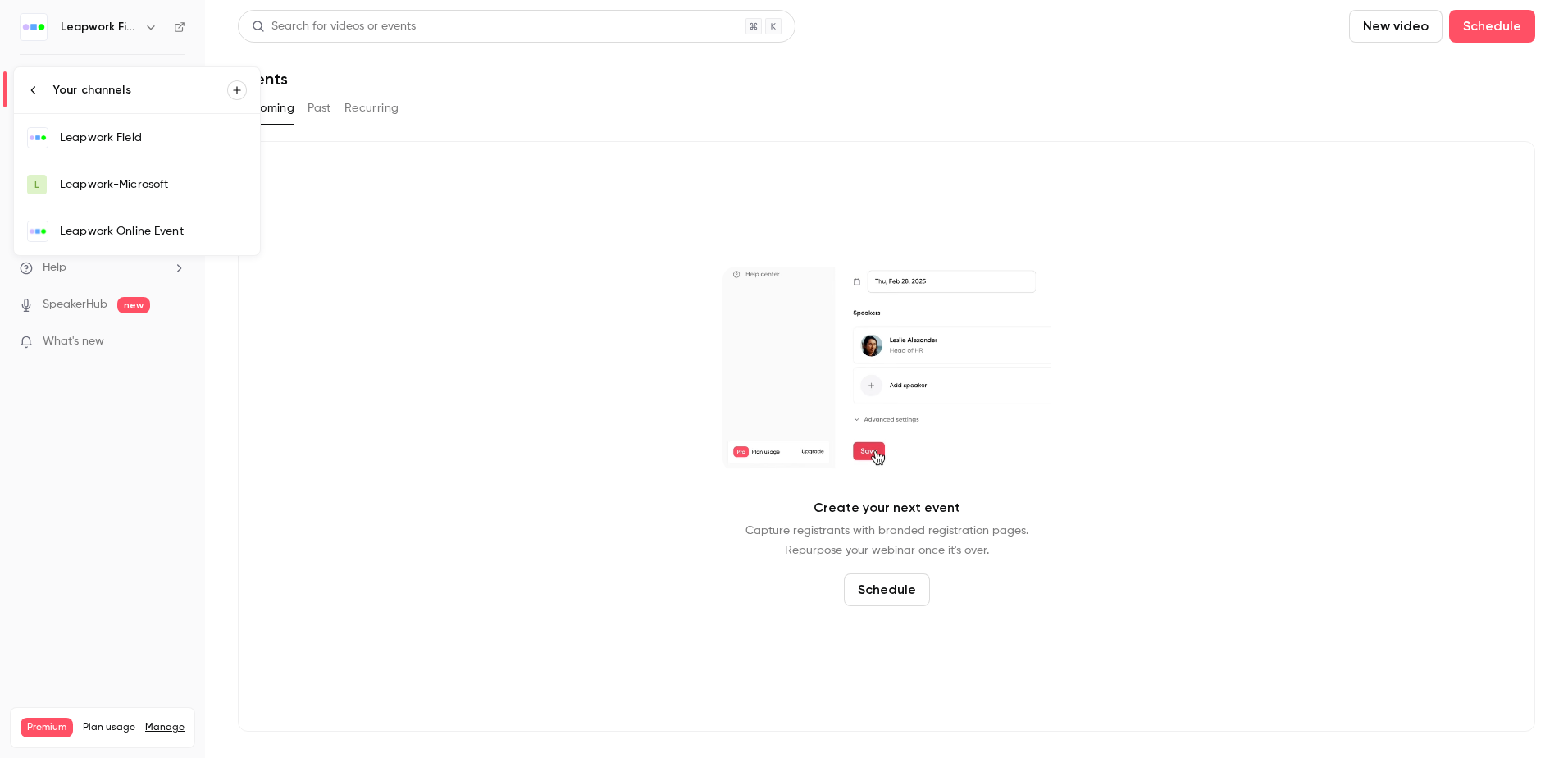
click at [98, 228] on div "Leapwork Online Event" at bounding box center [153, 231] width 187 height 16
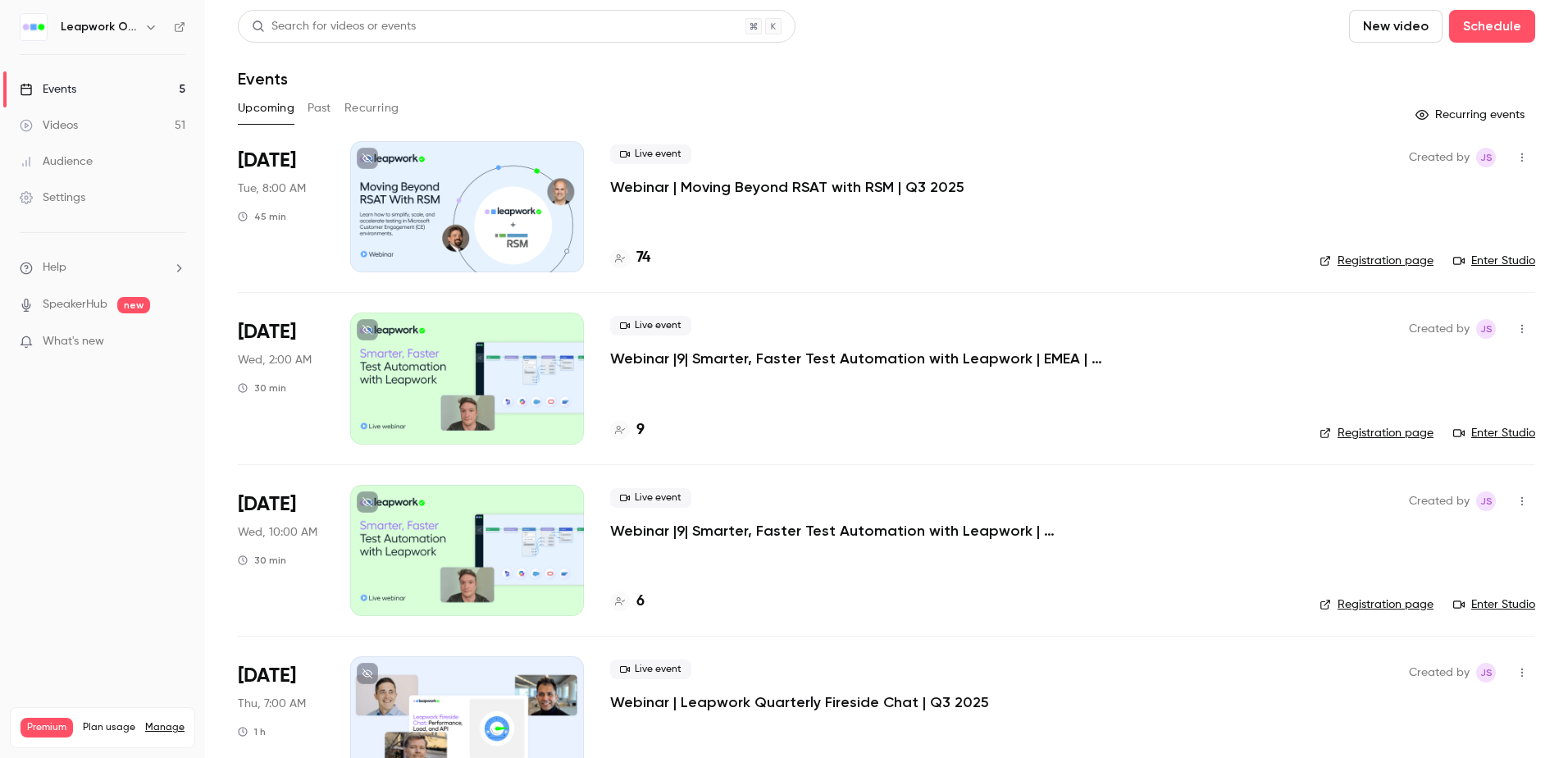
click at [1515, 156] on icon "button" at bounding box center [1521, 157] width 13 height 11
click at [477, 203] on div at bounding box center [784, 379] width 1568 height 758
